Goal: Find specific page/section: Find specific page/section

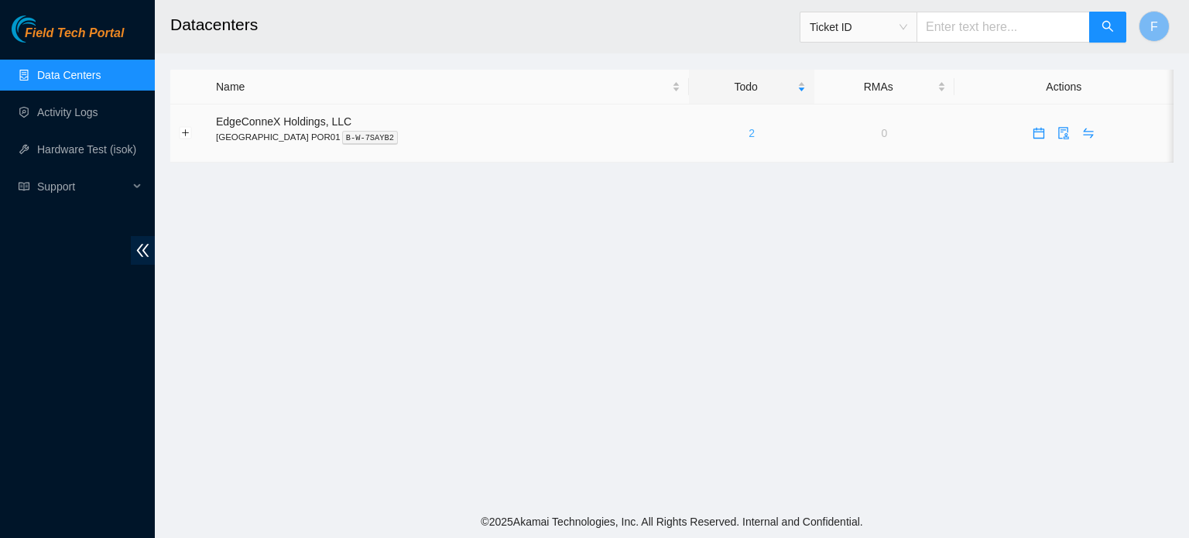
click at [749, 132] on link "2" at bounding box center [752, 133] width 6 height 12
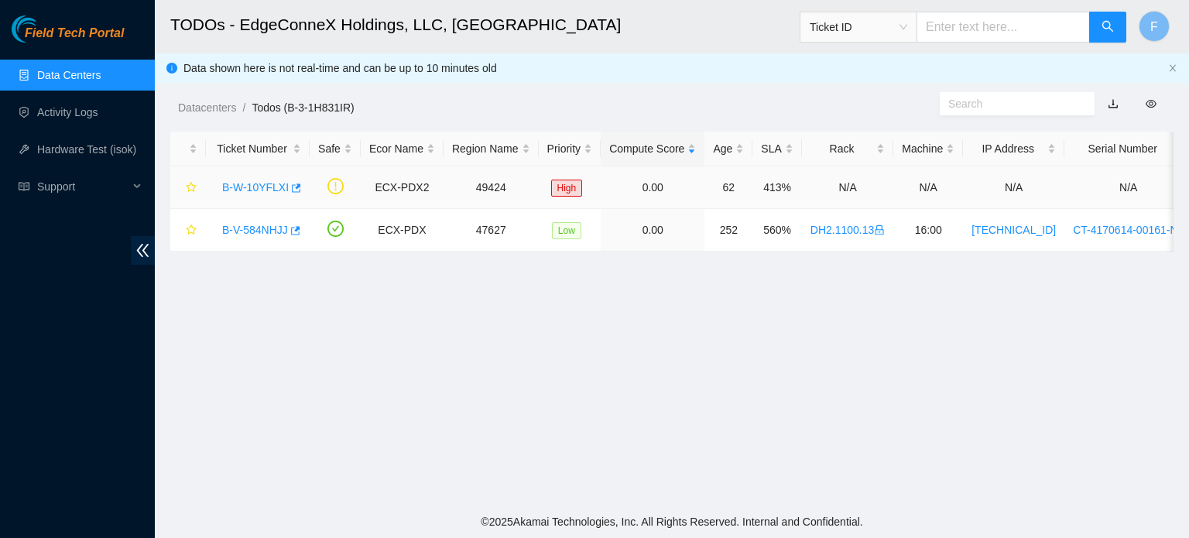
click at [265, 188] on link "B-W-10YFLXI" at bounding box center [255, 187] width 67 height 12
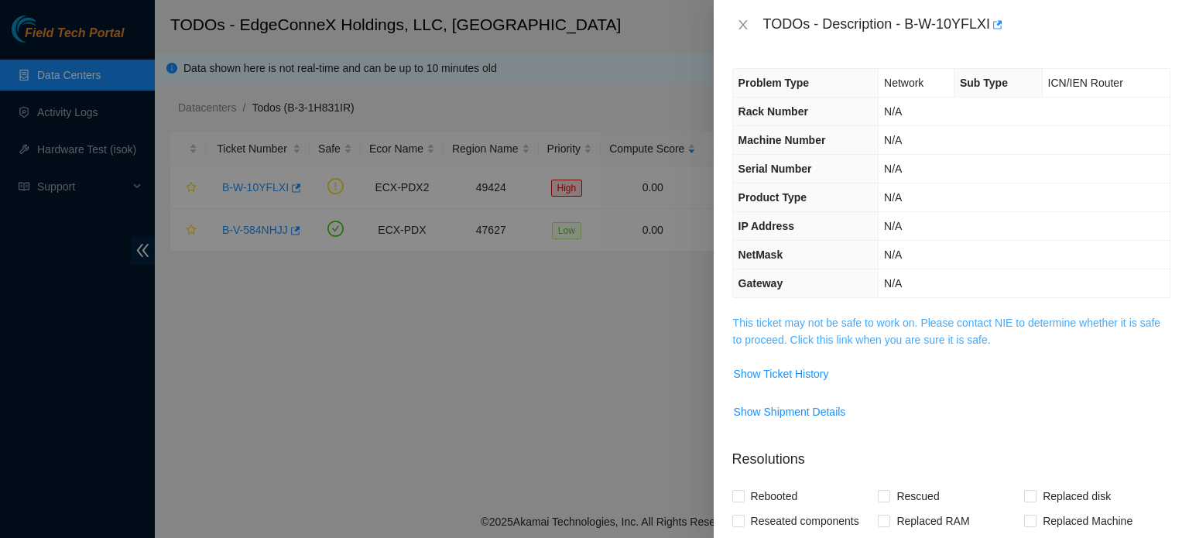
click at [880, 319] on link "This ticket may not be safe to work on. Please contact NIE to determine whether…" at bounding box center [946, 331] width 427 height 29
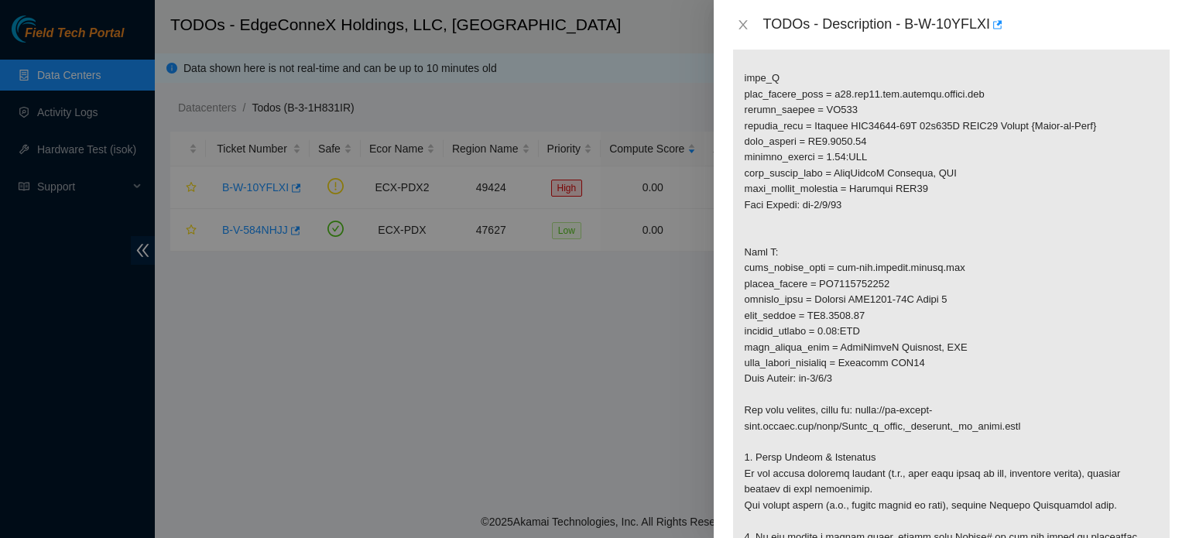
scroll to position [489, 0]
